Goal: Task Accomplishment & Management: Manage account settings

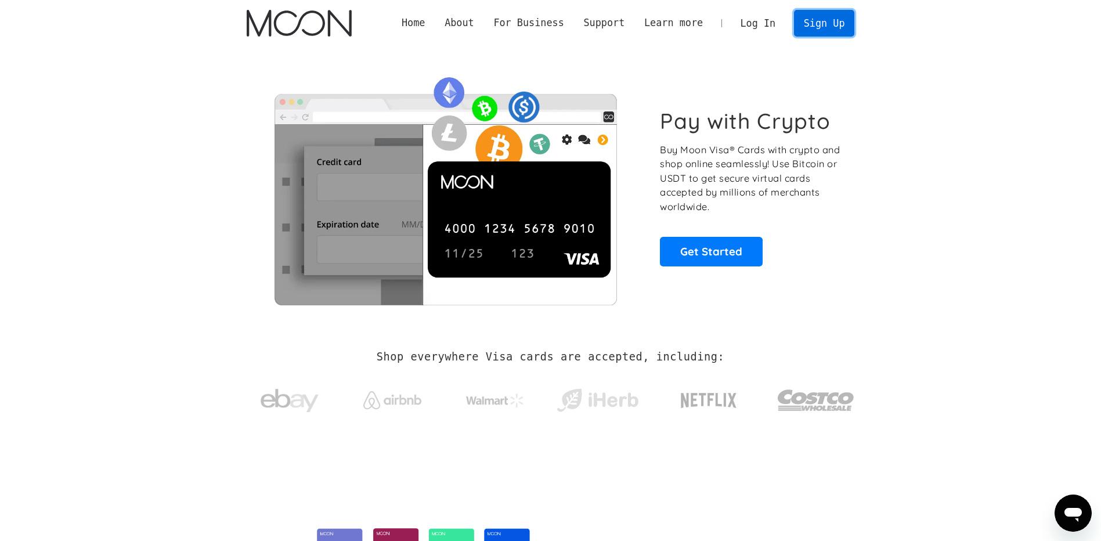
click at [818, 25] on link "Sign Up" at bounding box center [824, 23] width 60 height 26
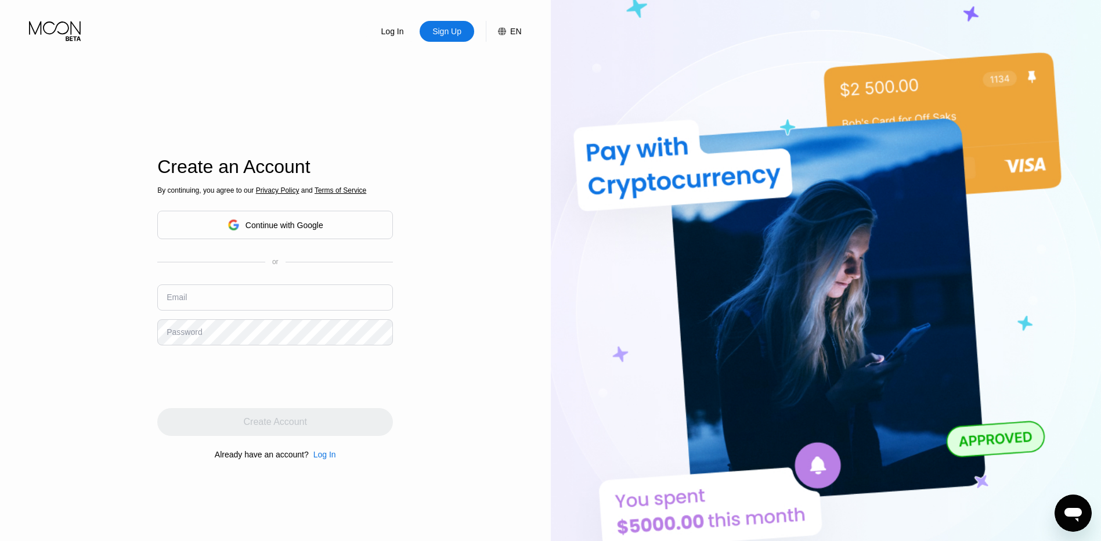
click at [228, 305] on input "text" at bounding box center [275, 297] width 236 height 26
drag, startPoint x: 252, startPoint y: 306, endPoint x: 25, endPoint y: 300, distance: 227.5
click at [0, 299] on html "Log In Sign Up EN Language Select an item Save Create an Account By continuing,…" at bounding box center [550, 270] width 1101 height 541
paste input "3548617488"
type input "3548617488"
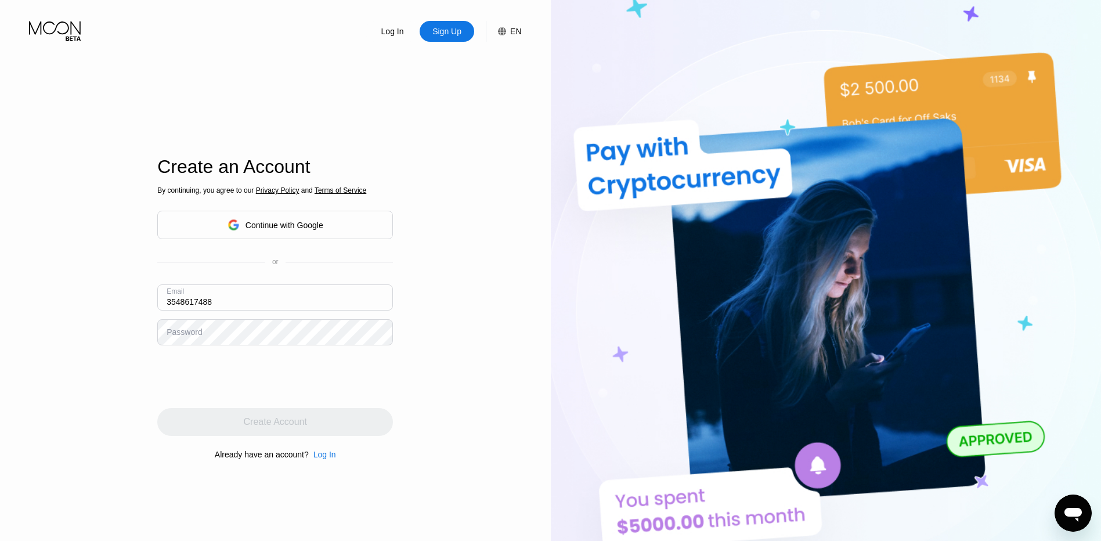
click at [176, 330] on div "Password" at bounding box center [184, 331] width 35 height 9
click at [173, 328] on div "Password" at bounding box center [184, 331] width 35 height 9
click at [181, 335] on div "Password" at bounding box center [184, 331] width 35 height 9
click at [457, 330] on div "Log In Sign Up EN Language Select an item Save Create an Account By continuing,…" at bounding box center [275, 297] width 551 height 595
click at [479, 400] on div "Log In Sign Up EN Language Select an item Save Create an Account By continuing,…" at bounding box center [275, 297] width 551 height 595
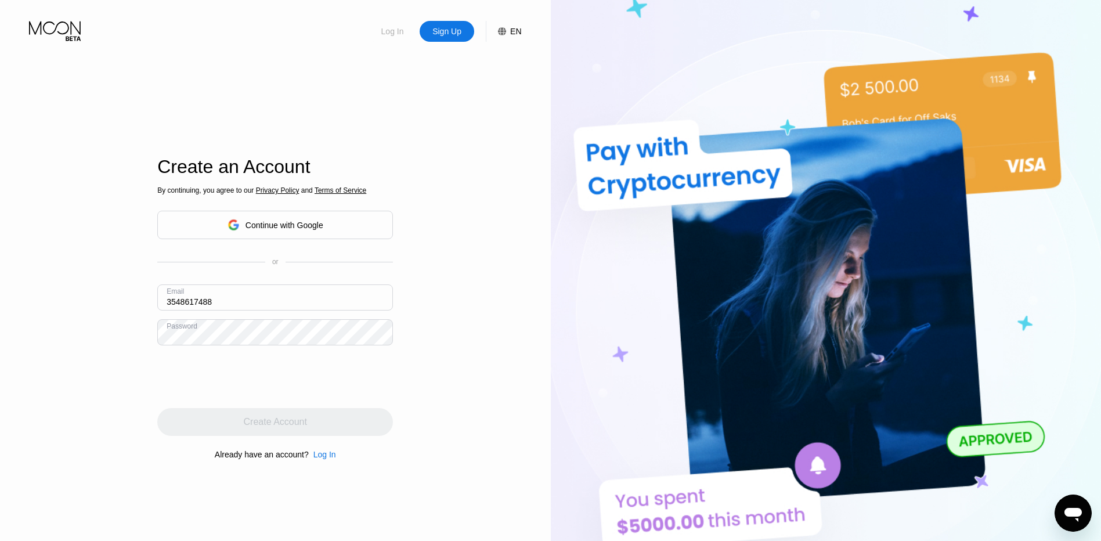
click at [385, 37] on div "Log In" at bounding box center [392, 32] width 25 height 12
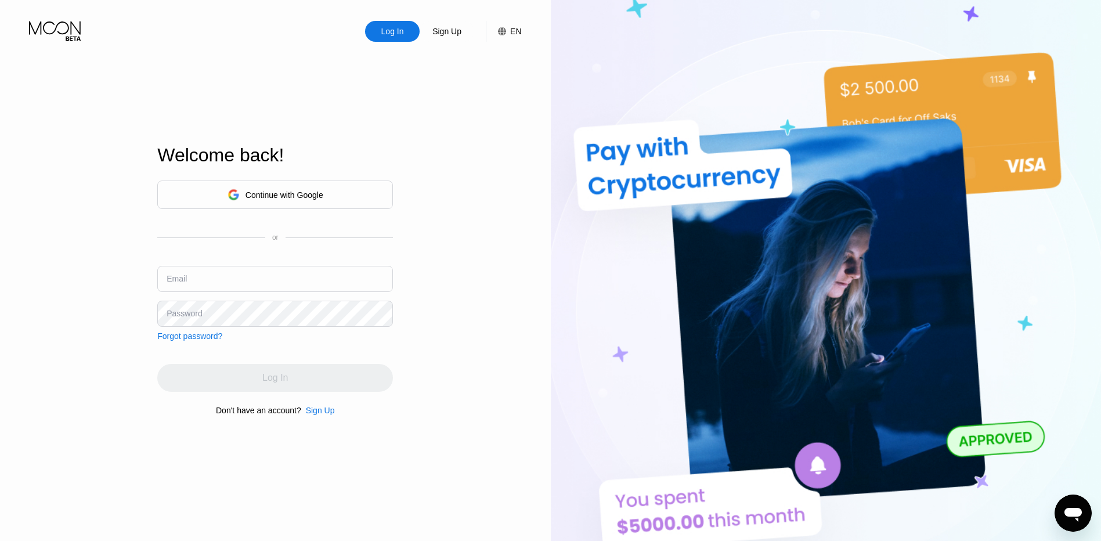
click at [207, 274] on input "text" at bounding box center [275, 279] width 236 height 26
type input "[EMAIL_ADDRESS][DOMAIN_NAME]"
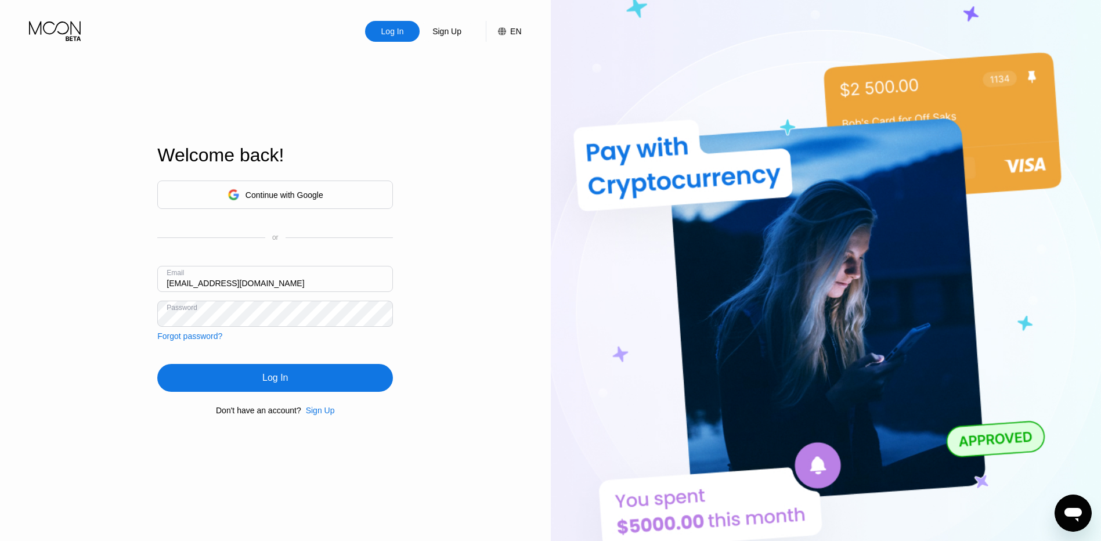
click at [308, 390] on div "Log In" at bounding box center [275, 378] width 236 height 28
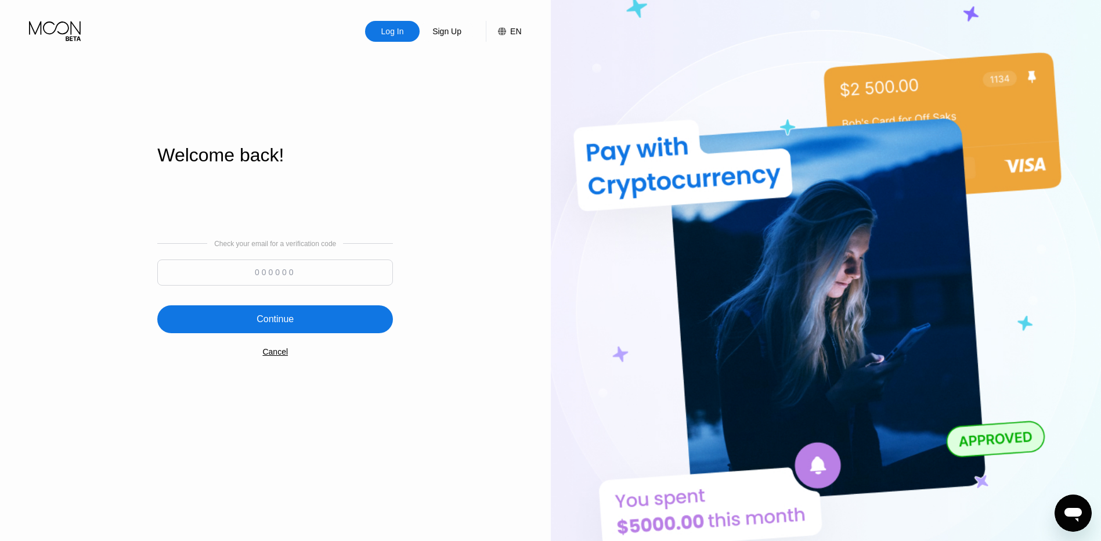
click at [310, 265] on input at bounding box center [275, 272] width 236 height 26
paste input "838362"
type input "838362"
click at [334, 326] on div "Continue" at bounding box center [275, 319] width 236 height 28
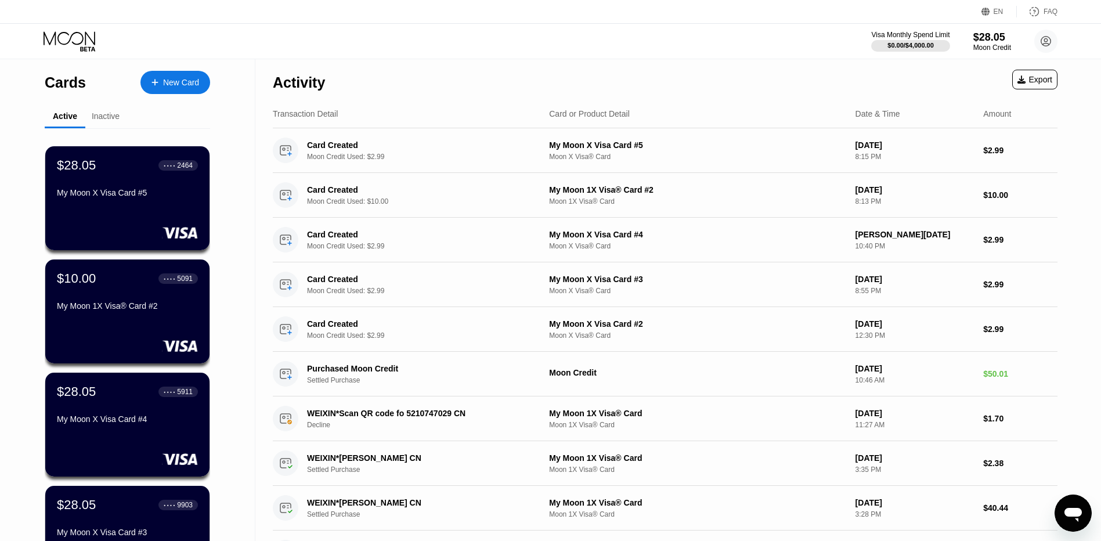
click at [477, 87] on div "Activity Export" at bounding box center [665, 79] width 784 height 41
click at [659, 86] on div "Activity Export" at bounding box center [665, 79] width 784 height 41
click at [132, 197] on div "My Moon X Visa Card #5" at bounding box center [127, 192] width 142 height 9
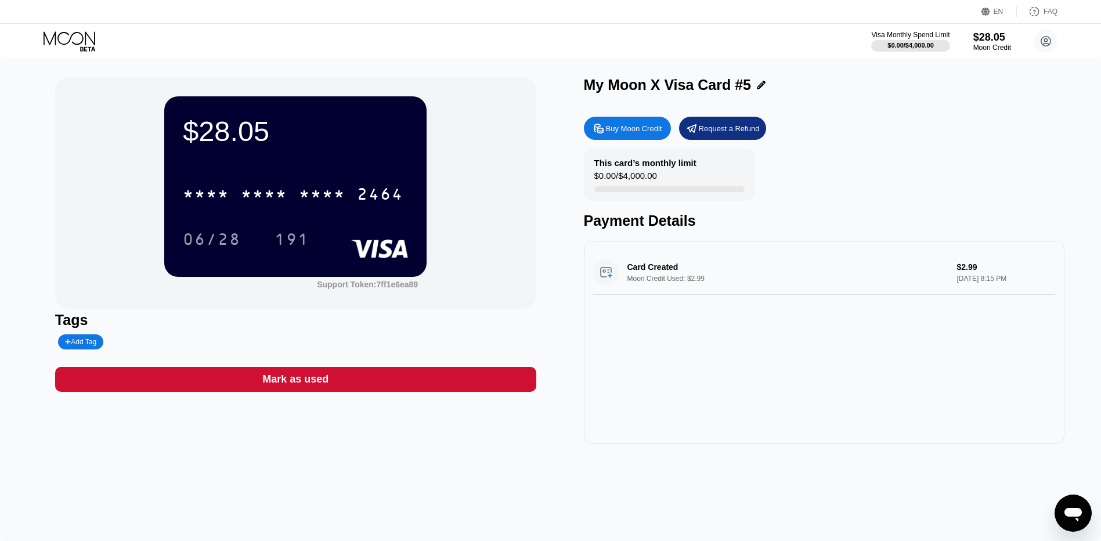
click at [854, 147] on div "Buy Moon Credit Request a Refund This card’s monthly limit $0.00 / $4,000.00 Pa…" at bounding box center [824, 277] width 481 height 333
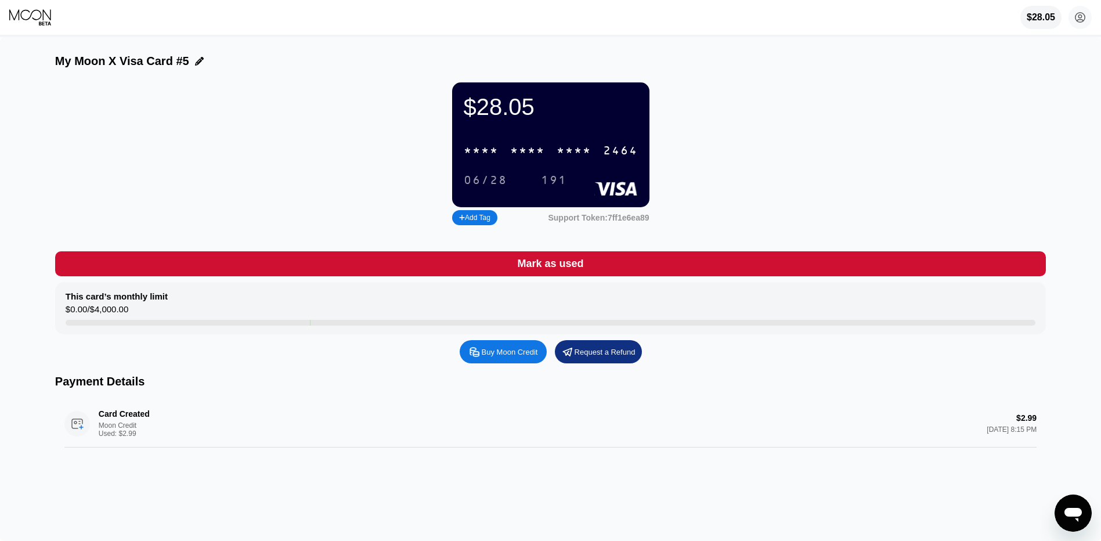
click at [403, 18] on div "$28.05 4568 [EMAIL_ADDRESS][DOMAIN_NAME]  Home Settings Support Careers About …" at bounding box center [550, 17] width 1101 height 35
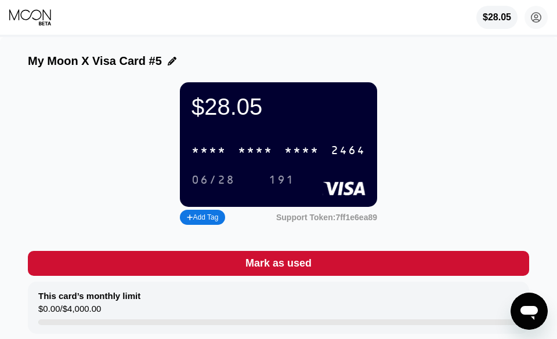
click at [280, 162] on div "* * * * * * * * * * * * 2464" at bounding box center [279, 151] width 188 height 24
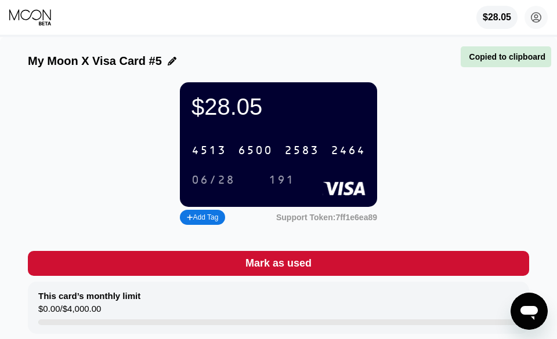
click at [290, 158] on div "2583" at bounding box center [301, 150] width 35 height 13
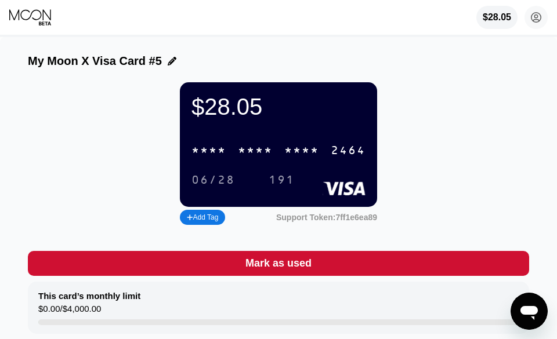
click at [306, 47] on div "My Moon X Visa Card #5 $28.05 * * * * * * * * * * * * 2464 06/28 191 Add Tag Su…" at bounding box center [278, 264] width 557 height 454
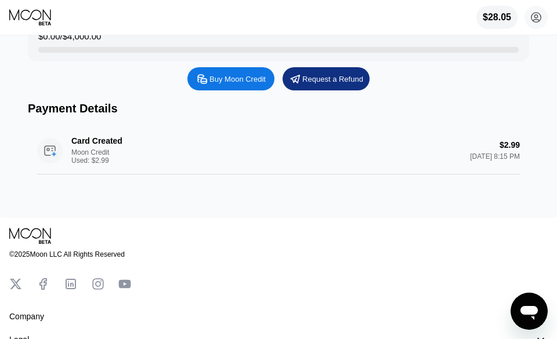
scroll to position [174, 0]
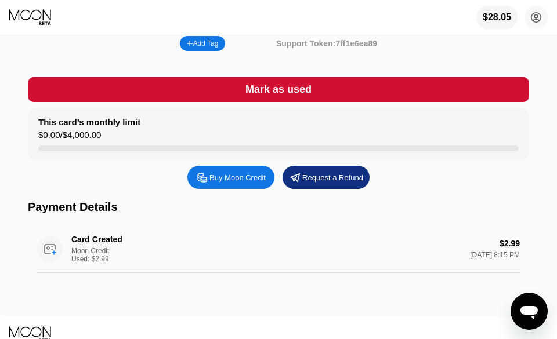
drag, startPoint x: 426, startPoint y: 179, endPoint x: 356, endPoint y: 240, distance: 93.4
click at [356, 240] on div "Card Created Moon Credit Used: $2.99 $2.99 [DATE] 8:15 PM" at bounding box center [278, 250] width 483 height 48
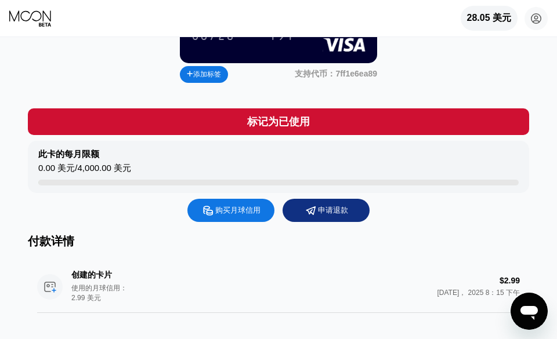
scroll to position [0, 0]
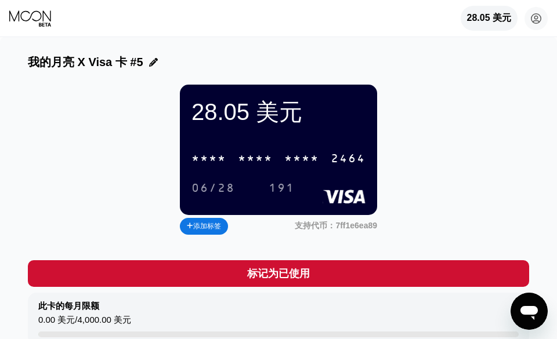
click at [264, 153] on div "* * * *" at bounding box center [255, 159] width 35 height 13
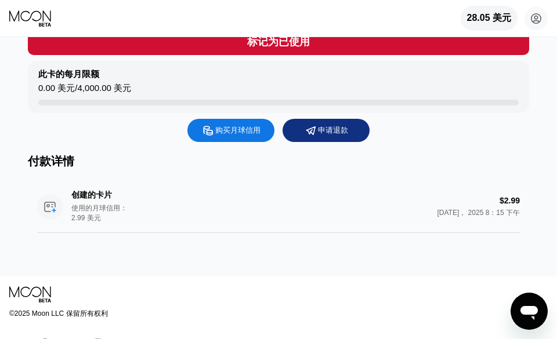
click at [245, 135] on div "购买月球信用" at bounding box center [237, 131] width 45 height 12
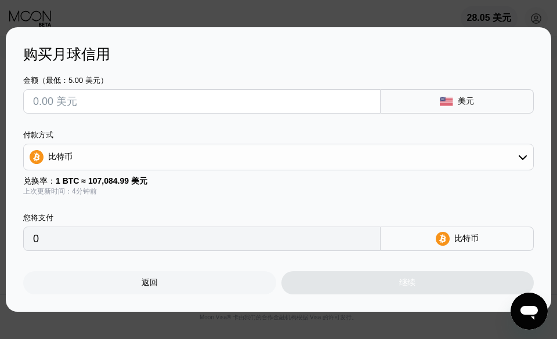
click at [221, 279] on div "返回" at bounding box center [149, 283] width 253 height 23
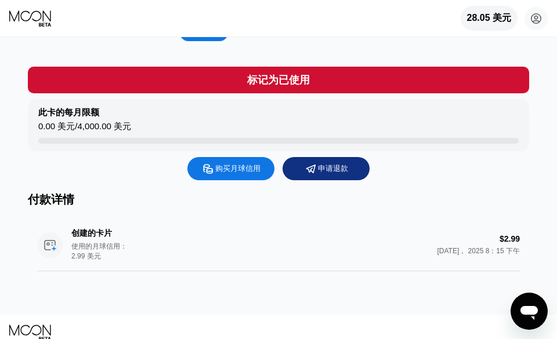
scroll to position [193, 0]
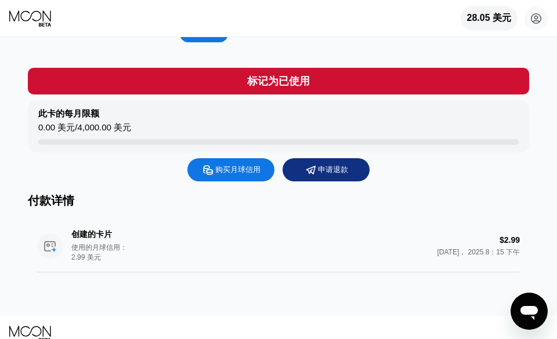
click at [303, 211] on div "购买月球信用 申请退款 付款详情 创建的卡片 使用的月球信用：2.99 美元 $2.99 [DATE]， 2025 8：15 下午" at bounding box center [278, 222] width 501 height 129
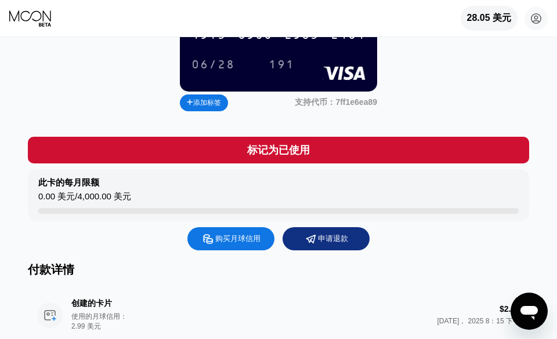
scroll to position [0, 0]
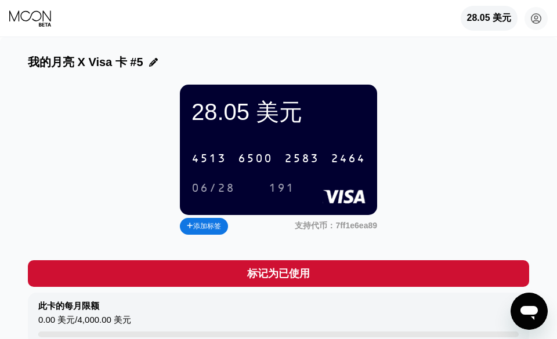
click at [241, 154] on div "6500" at bounding box center [255, 159] width 35 height 13
click at [503, 128] on div "28.05 美元 * * * * * * * * * * * * 2464 06/28 191 添加标签 支持代币：7ff1e6ea89" at bounding box center [278, 161] width 501 height 153
click at [470, 172] on div "28.05 美元 * * * * * * * * * * * * 2464 06/28 191 添加标签 支持代币：7ff1e6ea89" at bounding box center [278, 161] width 501 height 153
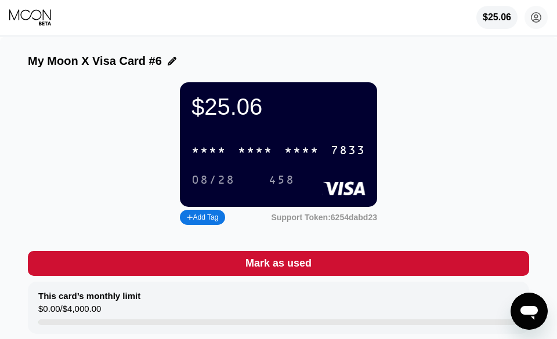
click at [285, 156] on div "* * * *" at bounding box center [301, 150] width 35 height 13
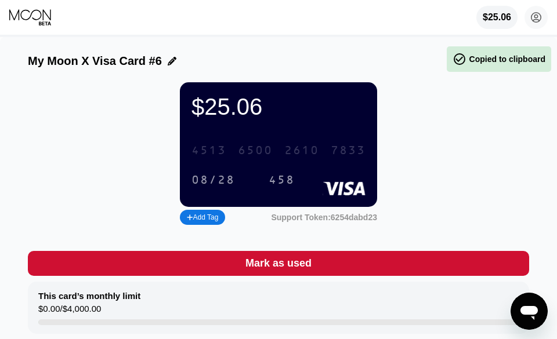
click at [280, 157] on div "4513 6500 2610 7833" at bounding box center [279, 151] width 188 height 24
